Goal: Task Accomplishment & Management: Manage account settings

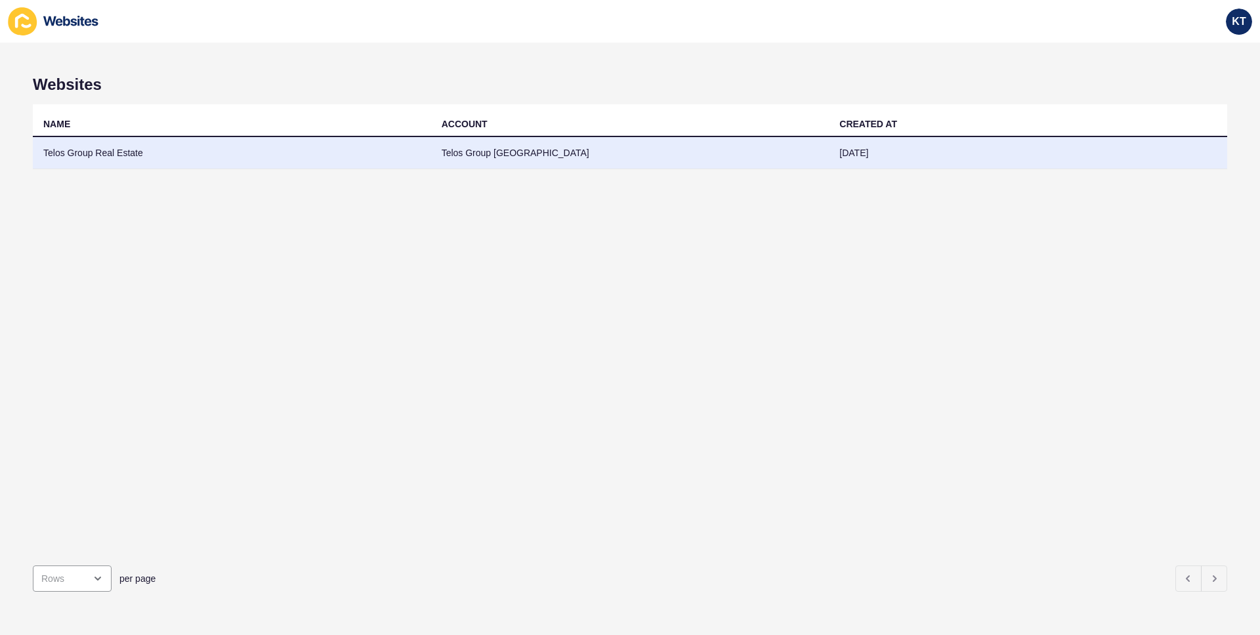
click at [104, 156] on td "Telos Group Real Estate" at bounding box center [232, 153] width 398 height 32
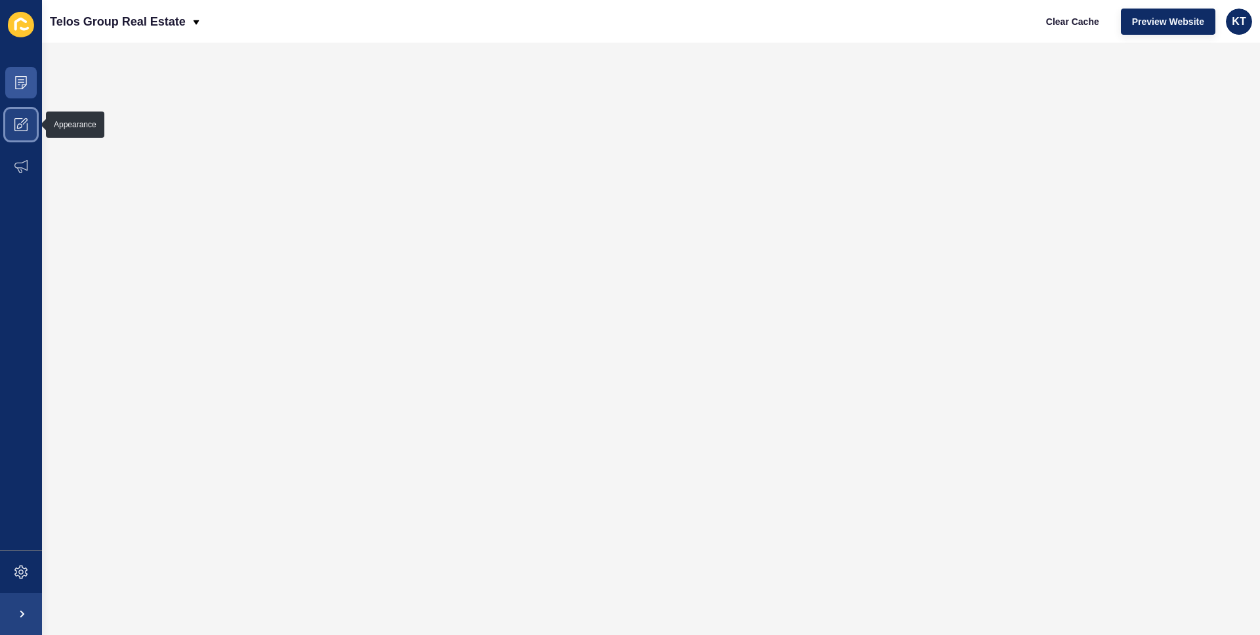
click at [28, 123] on span at bounding box center [21, 125] width 42 height 42
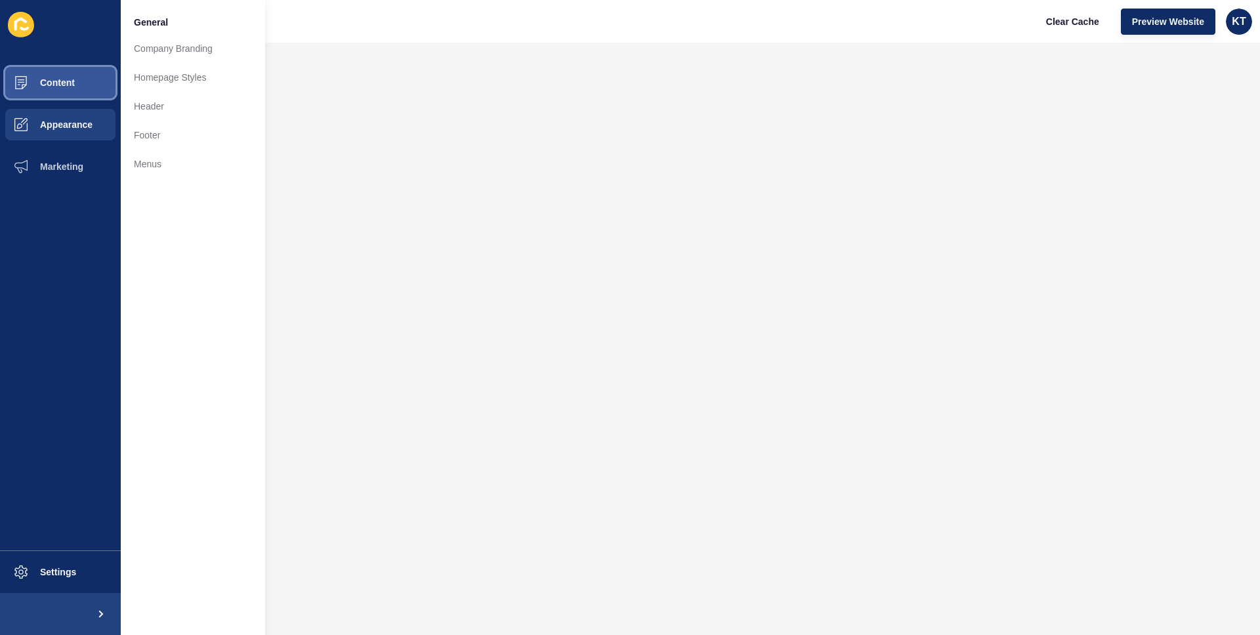
click at [64, 89] on button "Content" at bounding box center [60, 83] width 121 height 42
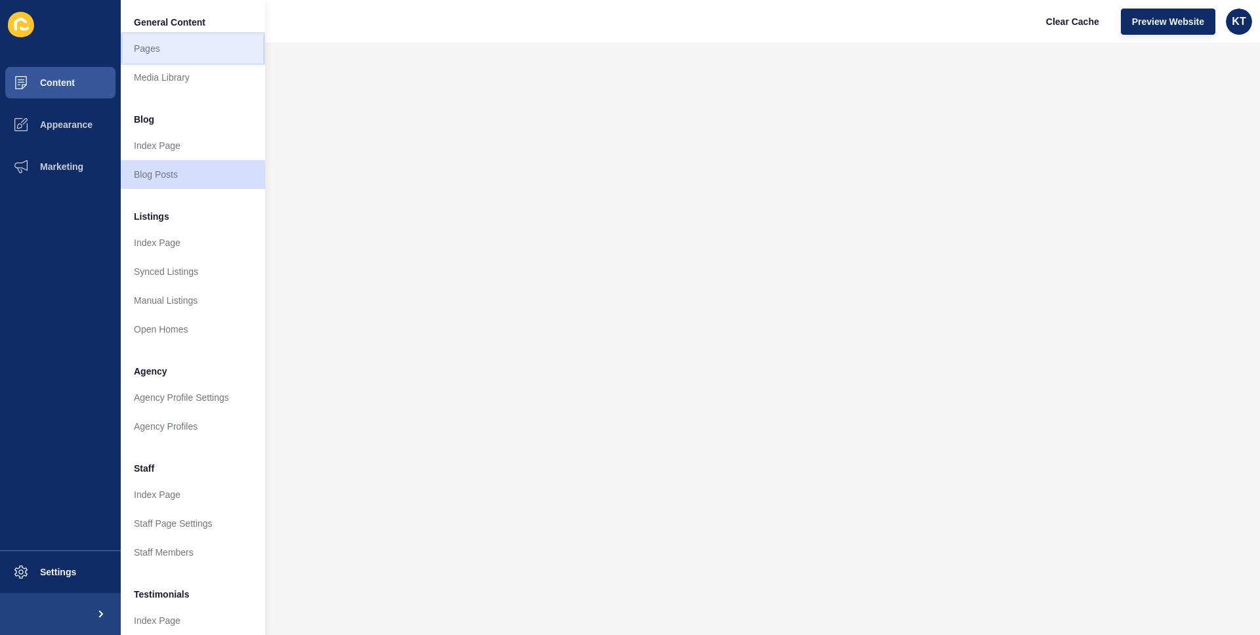
click at [163, 52] on link "Pages" at bounding box center [193, 48] width 144 height 29
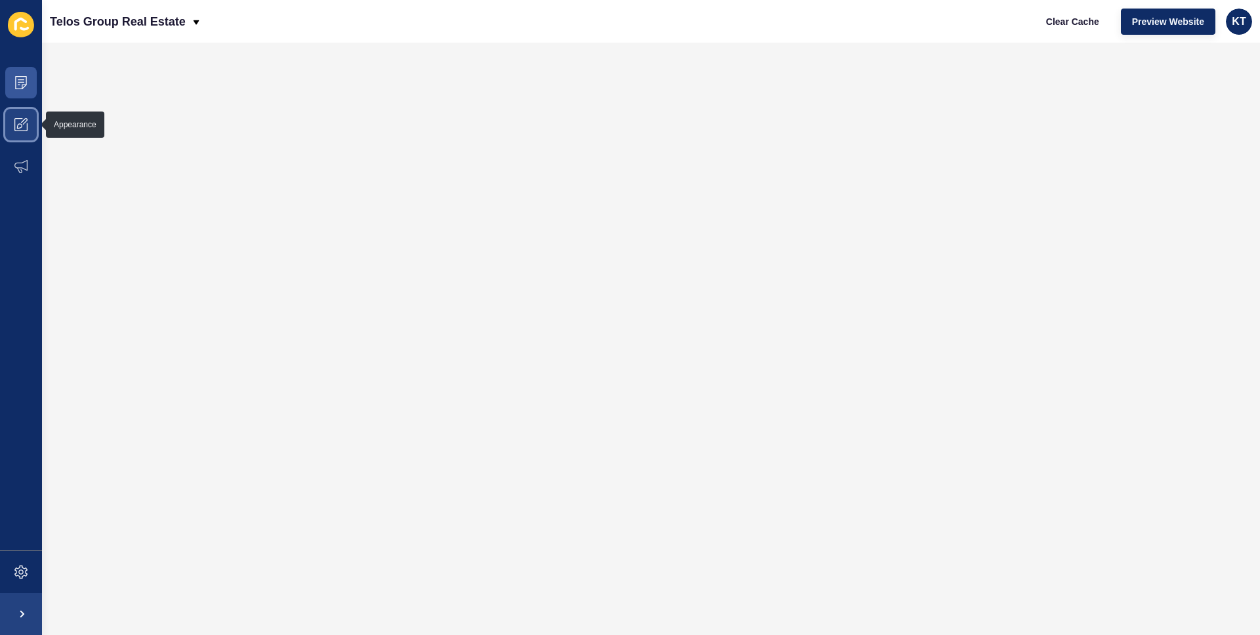
click at [24, 130] on icon at bounding box center [20, 124] width 13 height 13
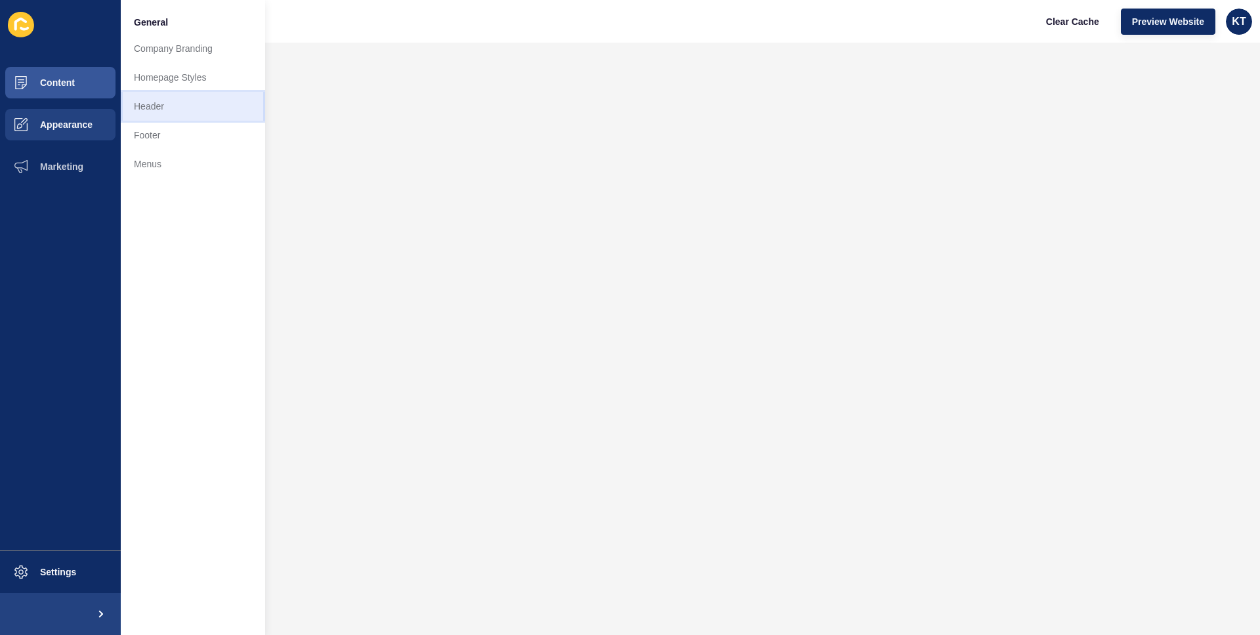
click at [157, 105] on link "Header" at bounding box center [193, 106] width 144 height 29
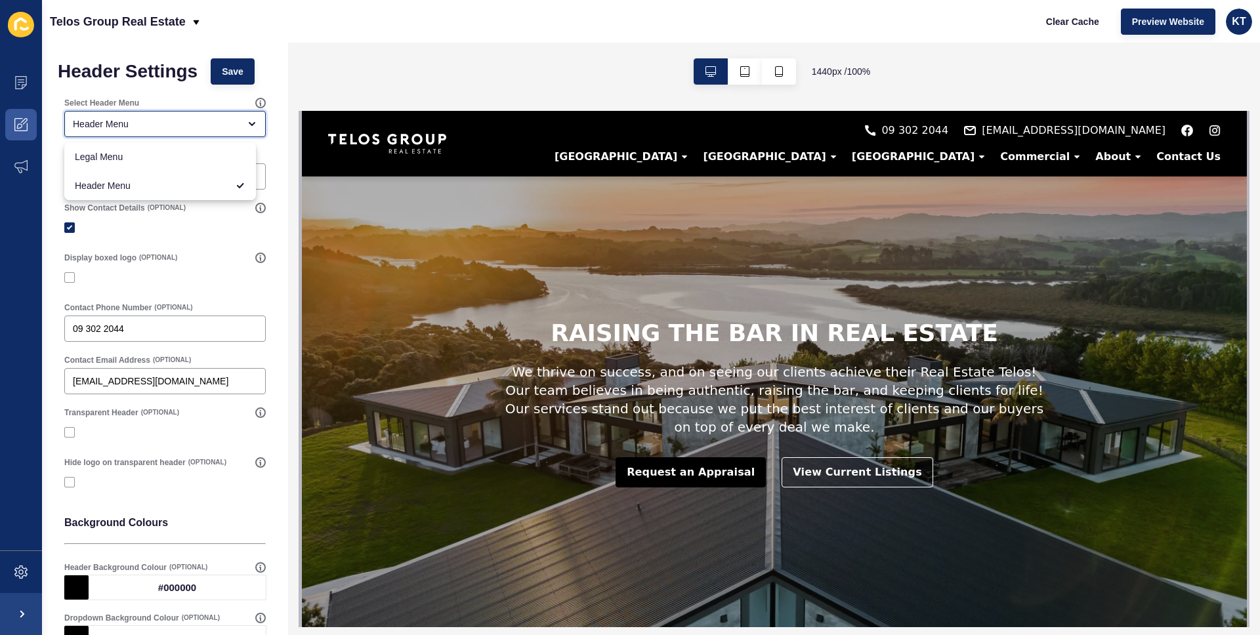
click at [247, 125] on icon "close menu" at bounding box center [252, 124] width 10 height 10
click at [247, 124] on icon "close menu" at bounding box center [252, 124] width 10 height 10
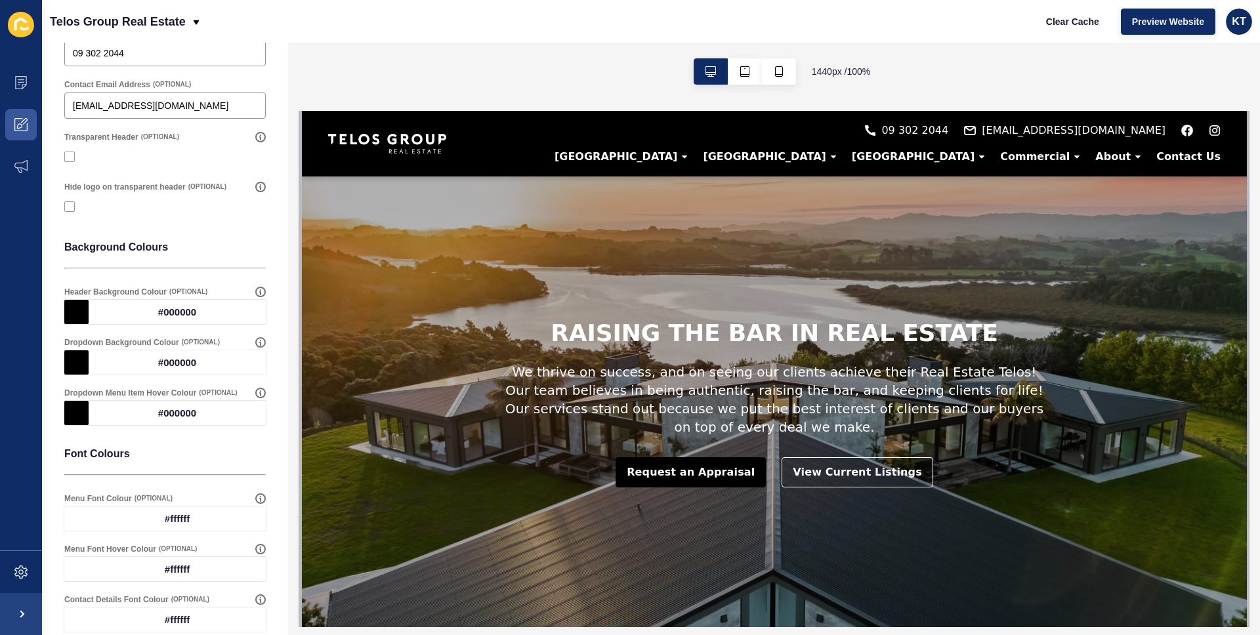
scroll to position [211, 0]
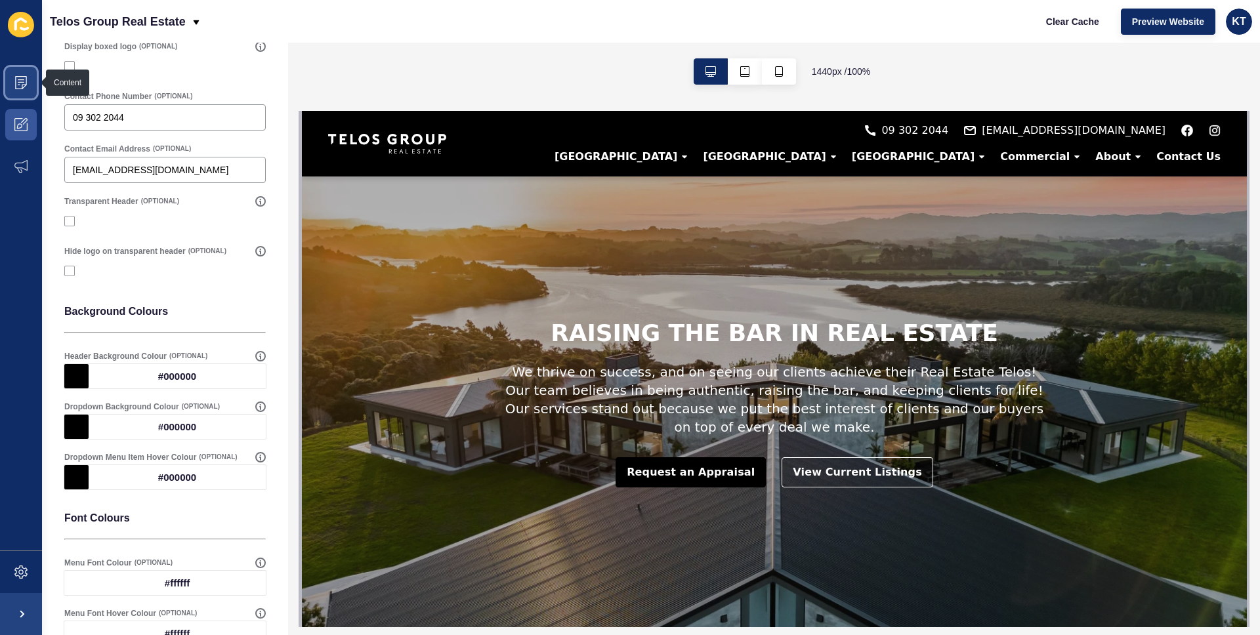
click at [24, 83] on icon at bounding box center [20, 82] width 13 height 13
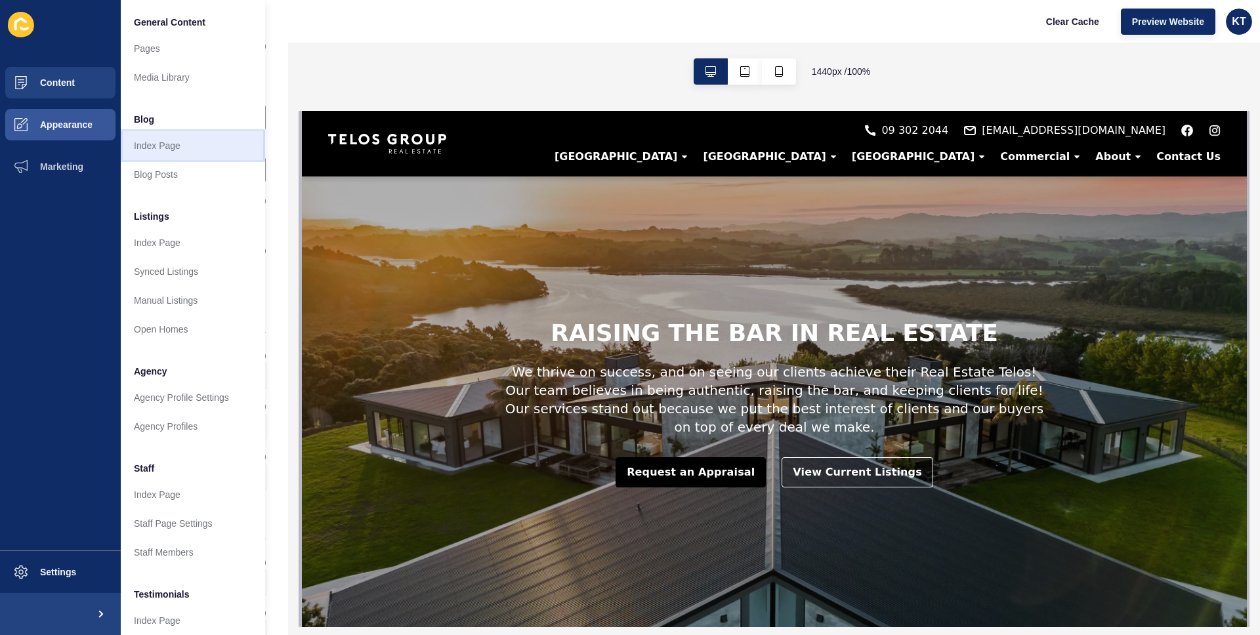
click at [155, 140] on link "Index Page" at bounding box center [193, 145] width 144 height 29
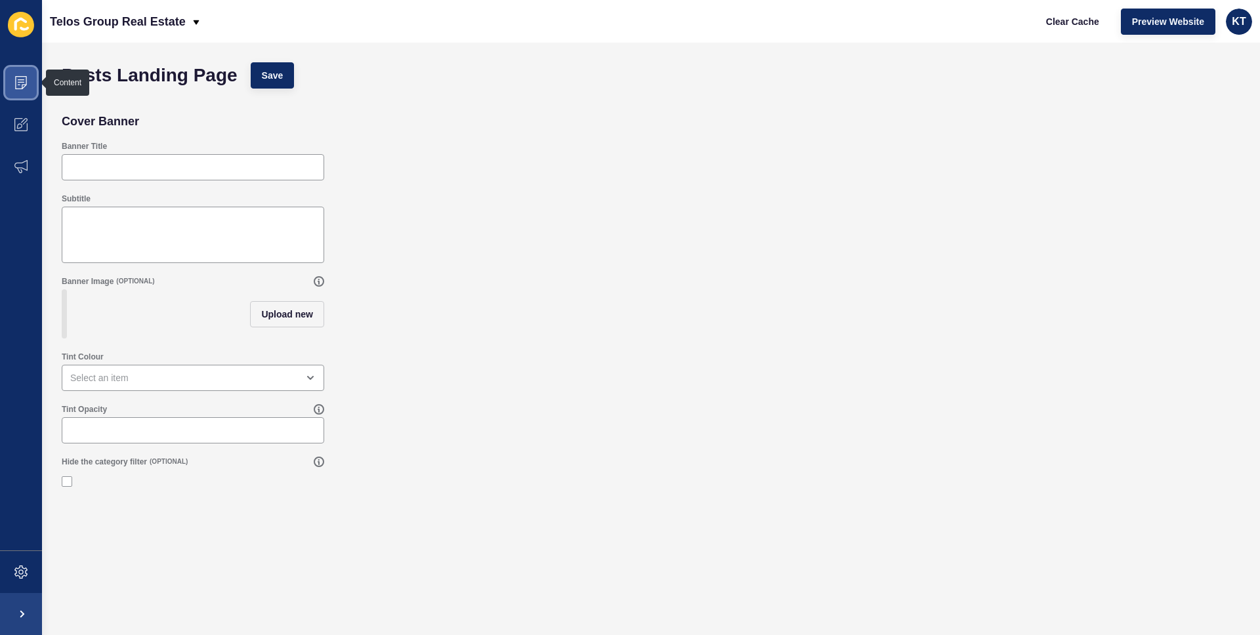
click at [21, 83] on icon at bounding box center [20, 82] width 13 height 13
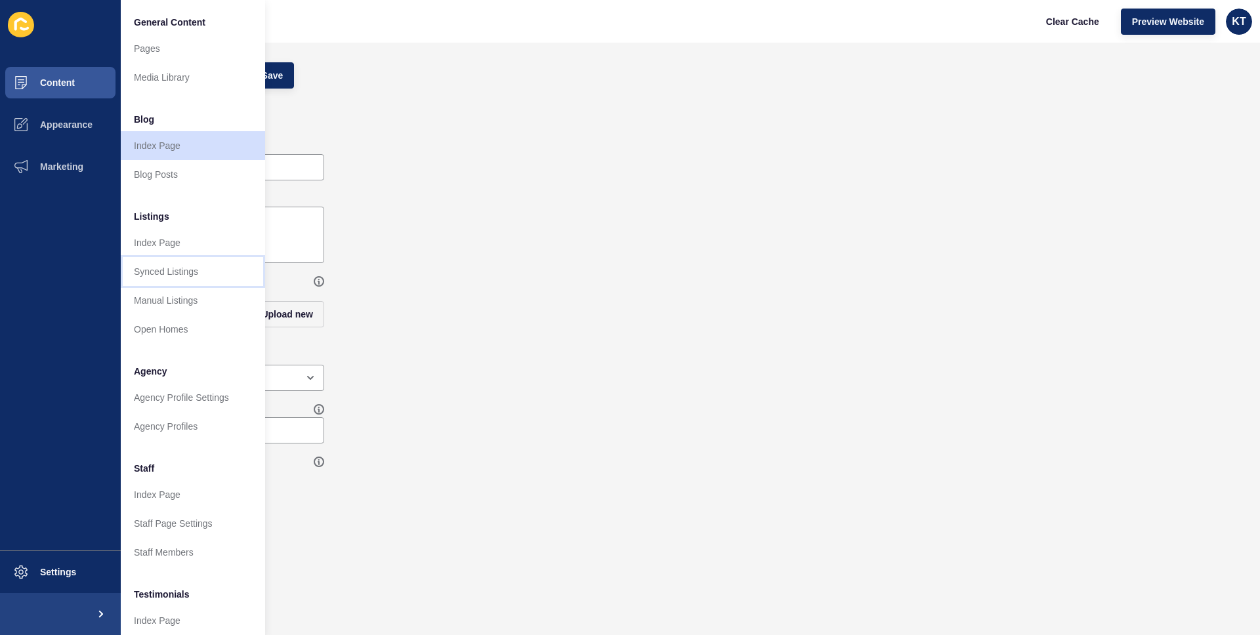
click at [162, 268] on link "Synced Listings" at bounding box center [193, 271] width 144 height 29
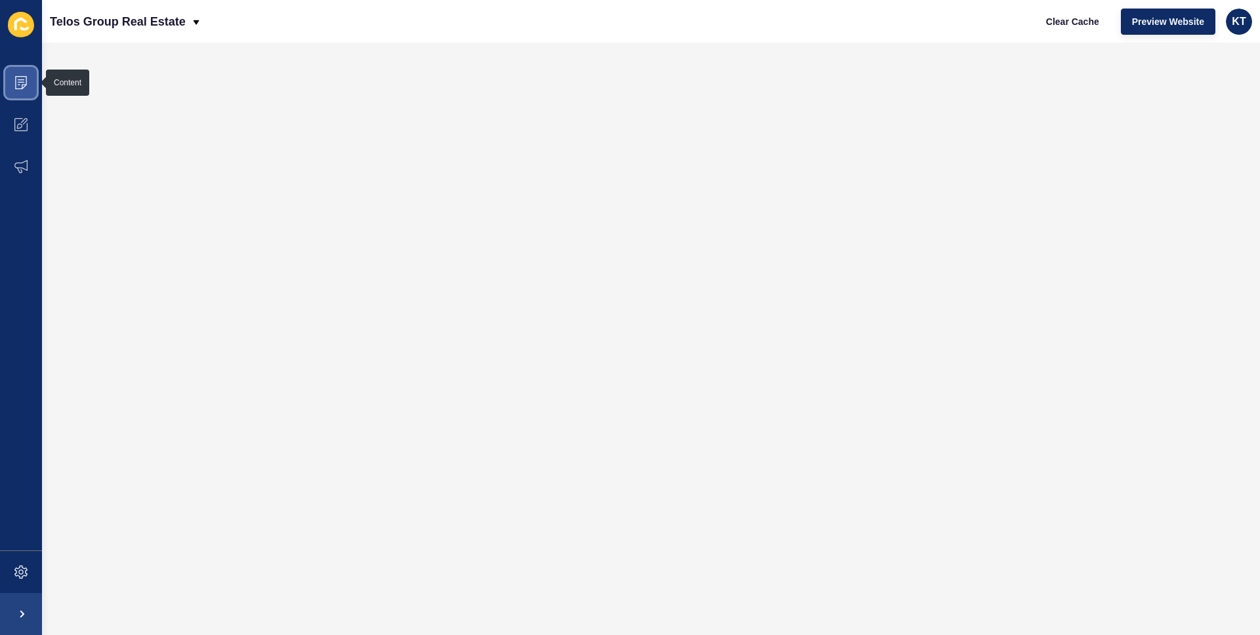
click at [24, 81] on icon at bounding box center [20, 82] width 13 height 13
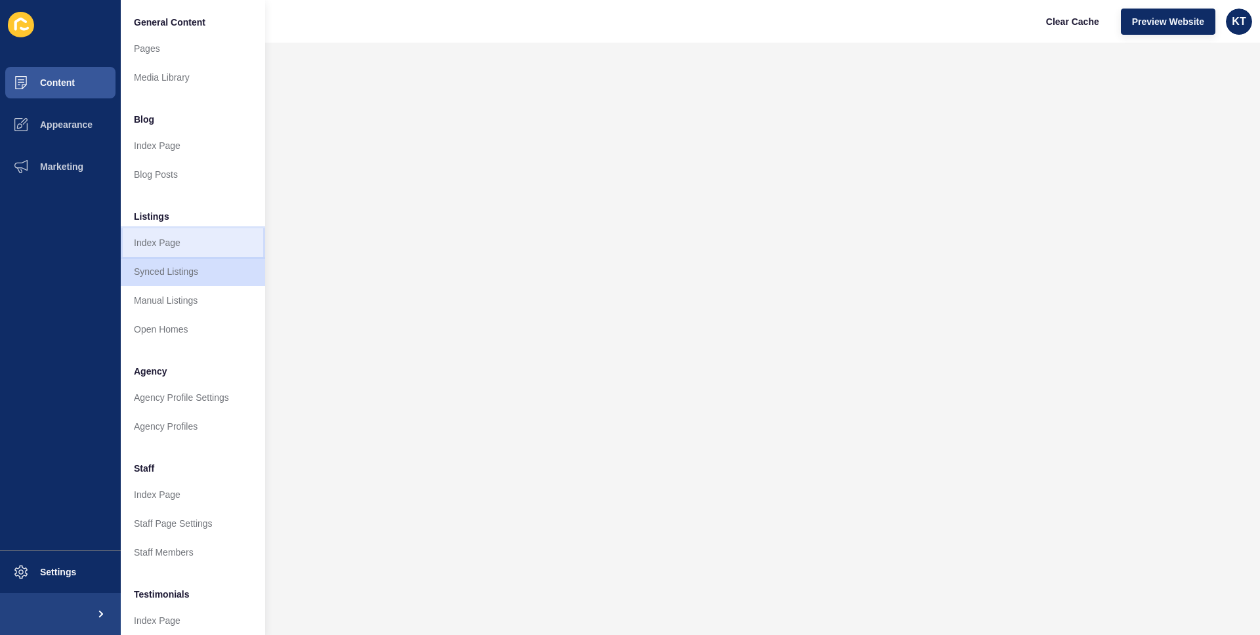
click at [168, 234] on link "Index Page" at bounding box center [193, 242] width 144 height 29
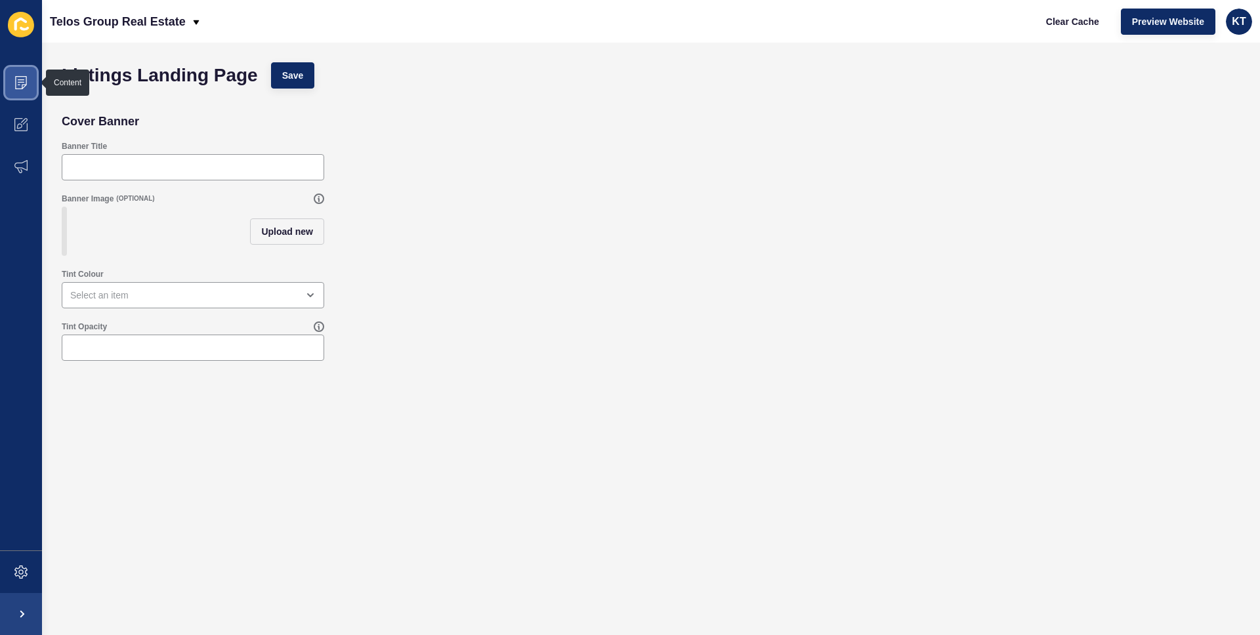
click at [20, 77] on icon at bounding box center [20, 82] width 13 height 13
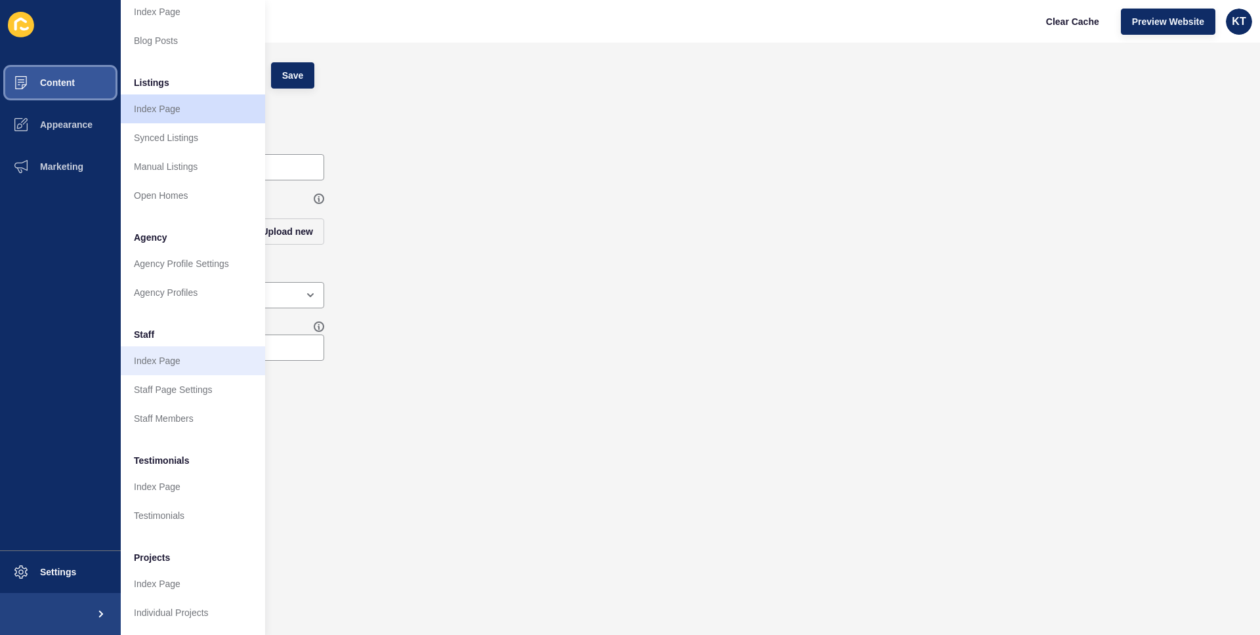
scroll to position [144, 0]
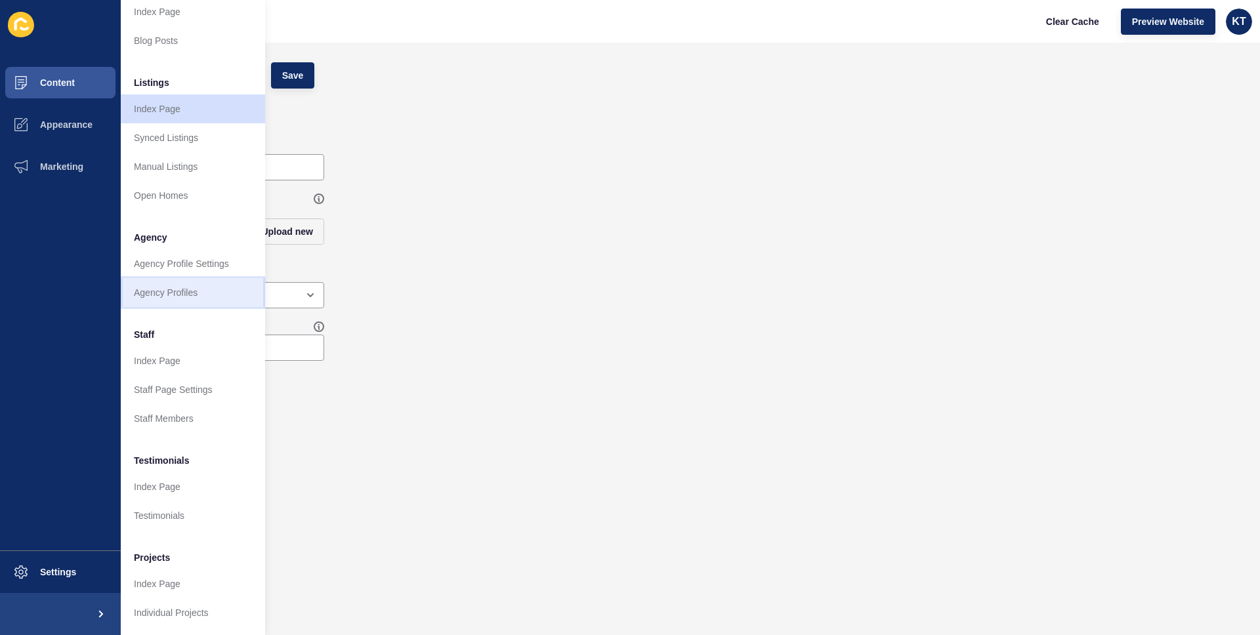
click at [138, 279] on link "Agency Profiles" at bounding box center [193, 292] width 144 height 29
